Goal: Information Seeking & Learning: Learn about a topic

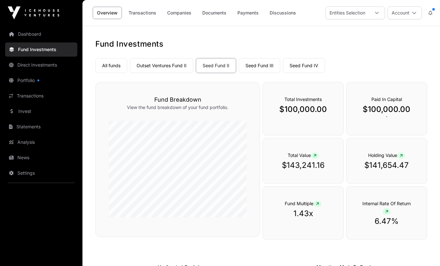
click at [178, 11] on link "Companies" at bounding box center [179, 13] width 33 height 12
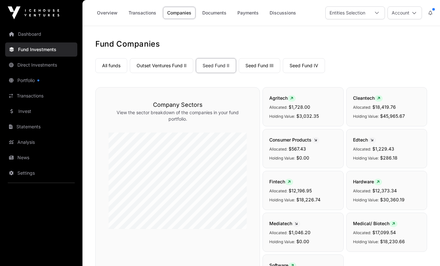
click at [263, 67] on link "Seed Fund III" at bounding box center [260, 65] width 42 height 15
click at [258, 65] on link "Seed Fund III" at bounding box center [260, 65] width 42 height 15
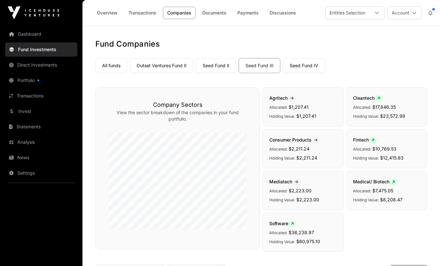
click at [113, 69] on link "All funds" at bounding box center [111, 65] width 32 height 15
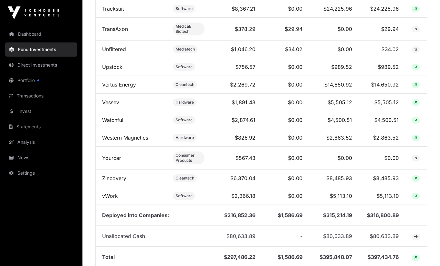
scroll to position [1674, 0]
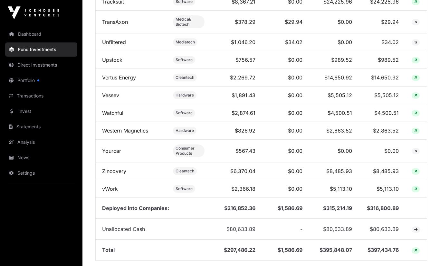
click at [44, 66] on link "Direct Investments" at bounding box center [41, 65] width 72 height 14
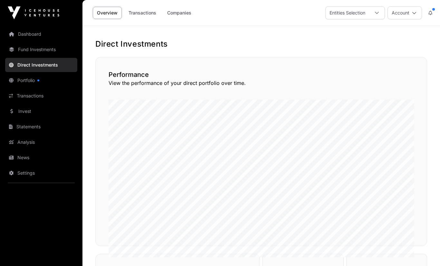
click at [177, 9] on link "Companies" at bounding box center [179, 13] width 33 height 12
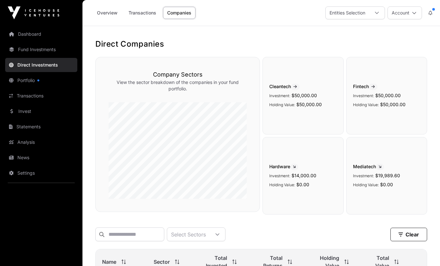
click at [23, 36] on link "Dashboard" at bounding box center [41, 34] width 72 height 14
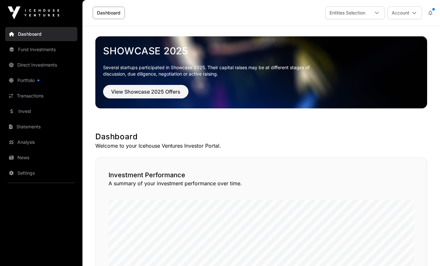
click at [36, 40] on link "Dashboard" at bounding box center [41, 34] width 72 height 14
click at [109, 16] on link "Dashboard" at bounding box center [109, 13] width 32 height 12
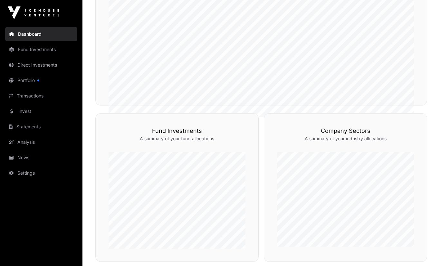
scroll to position [241, 0]
click at [47, 52] on link "Fund Investments" at bounding box center [41, 50] width 72 height 14
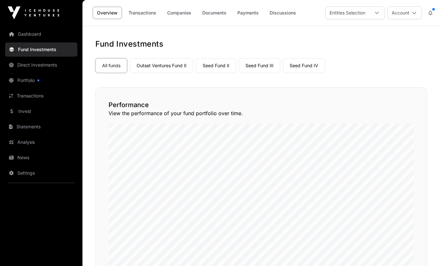
click at [309, 66] on link "Seed Fund IV" at bounding box center [304, 65] width 42 height 15
